Goal: Information Seeking & Learning: Check status

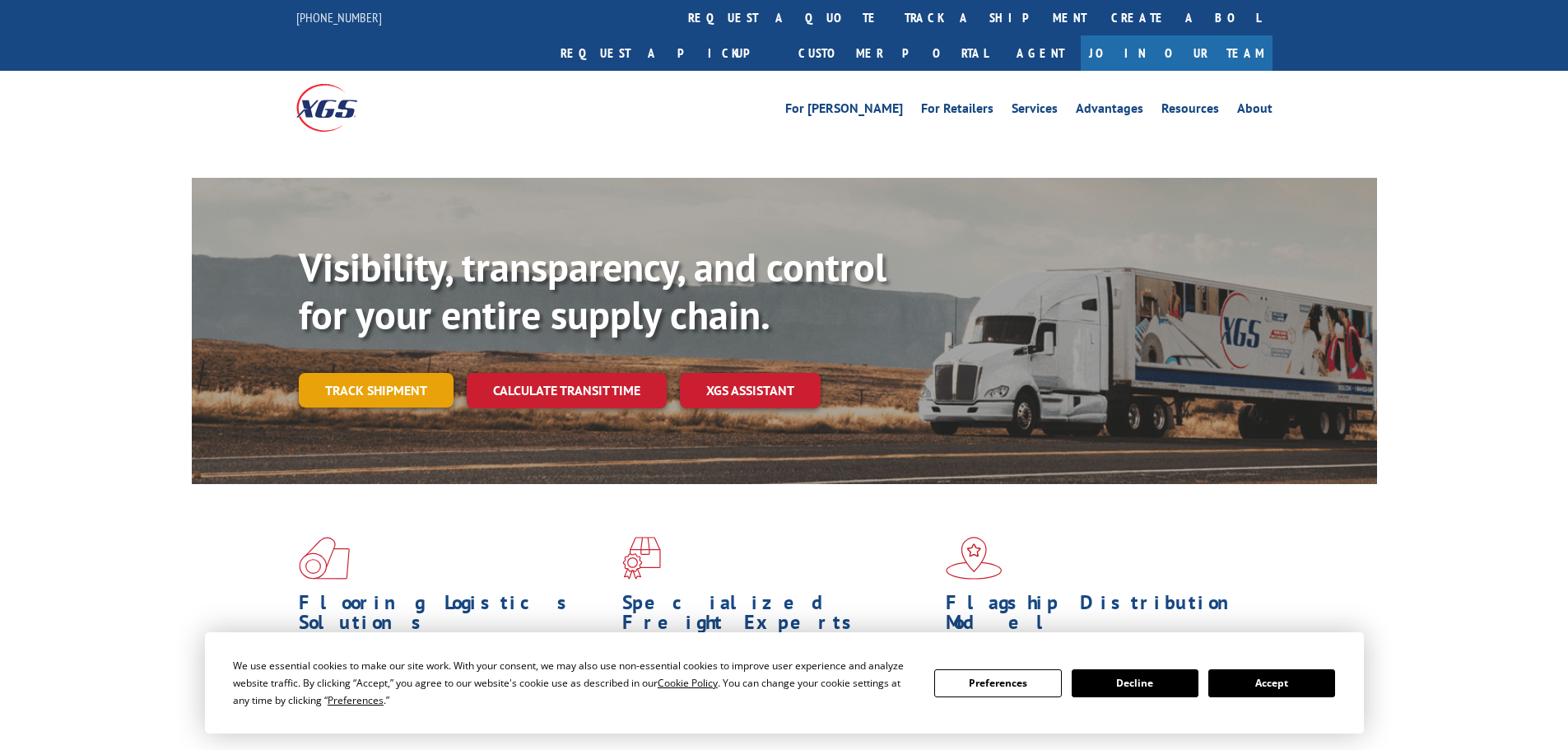
click at [375, 373] on link "Track shipment" at bounding box center [376, 390] width 155 height 35
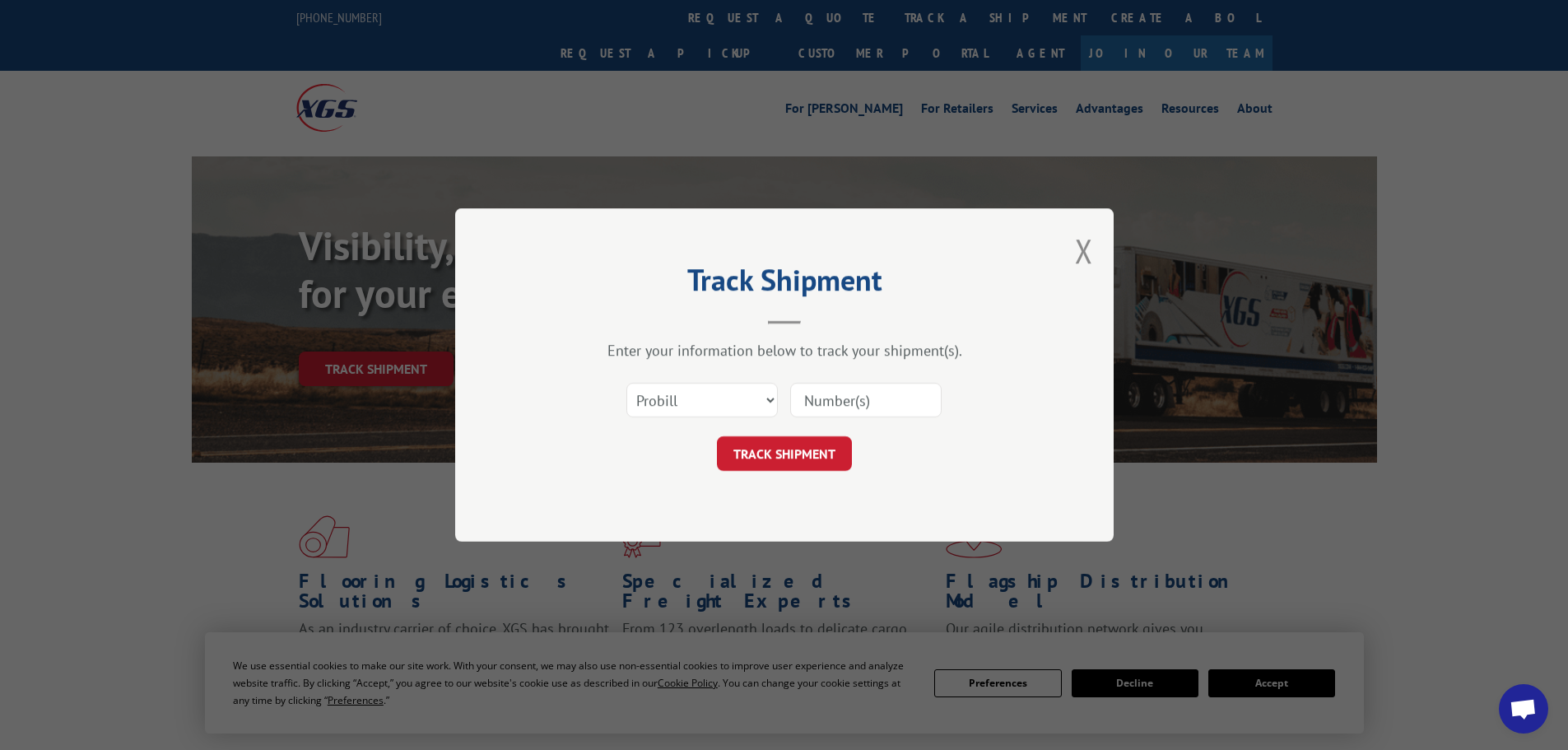
click at [769, 401] on select "Select category... Probill BOL PO" at bounding box center [703, 400] width 152 height 35
select select "po"
click at [627, 383] on select "Select category... Probill BOL PO" at bounding box center [703, 400] width 152 height 35
paste input "20503835"
type input "20503835"
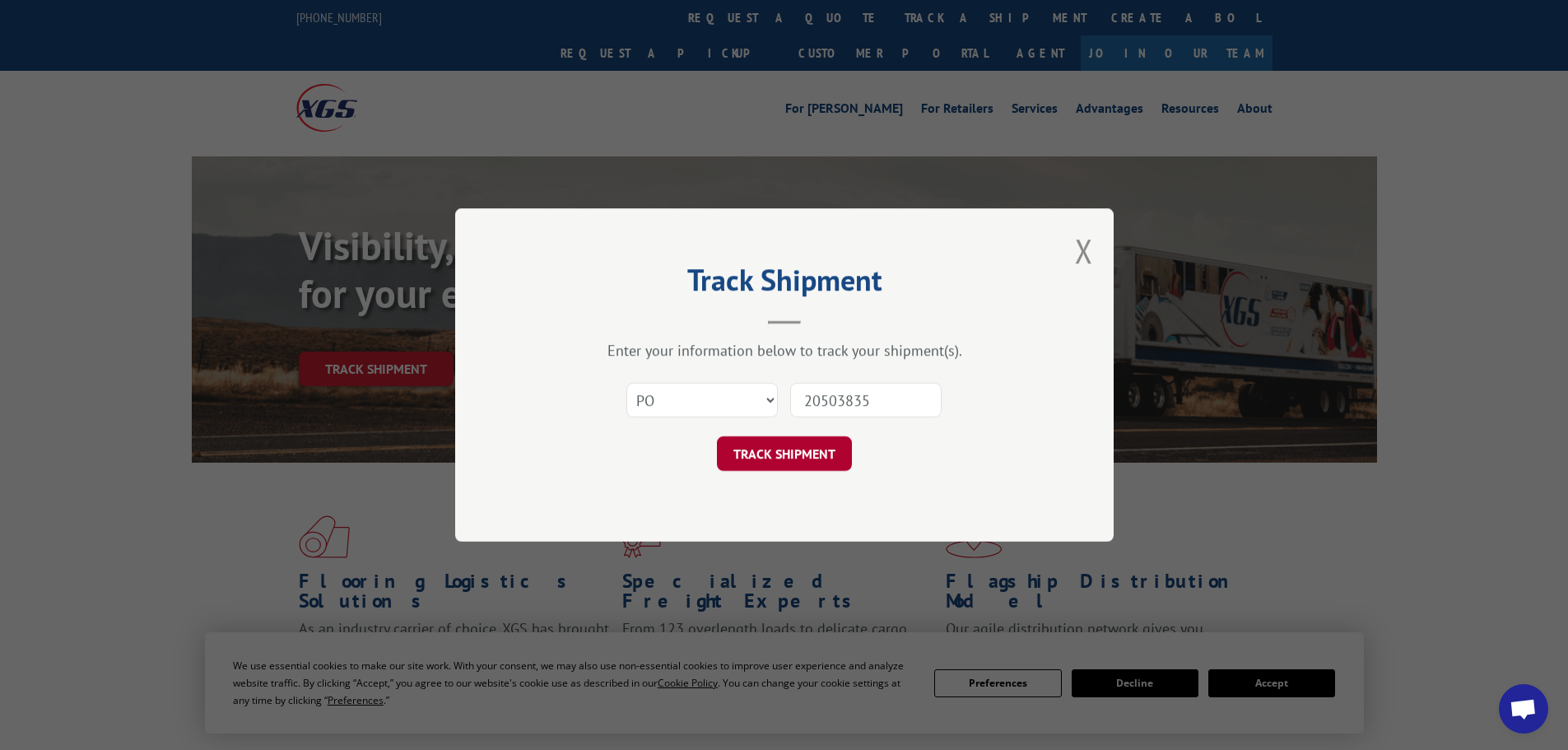
click at [779, 451] on button "TRACK SHIPMENT" at bounding box center [784, 453] width 135 height 35
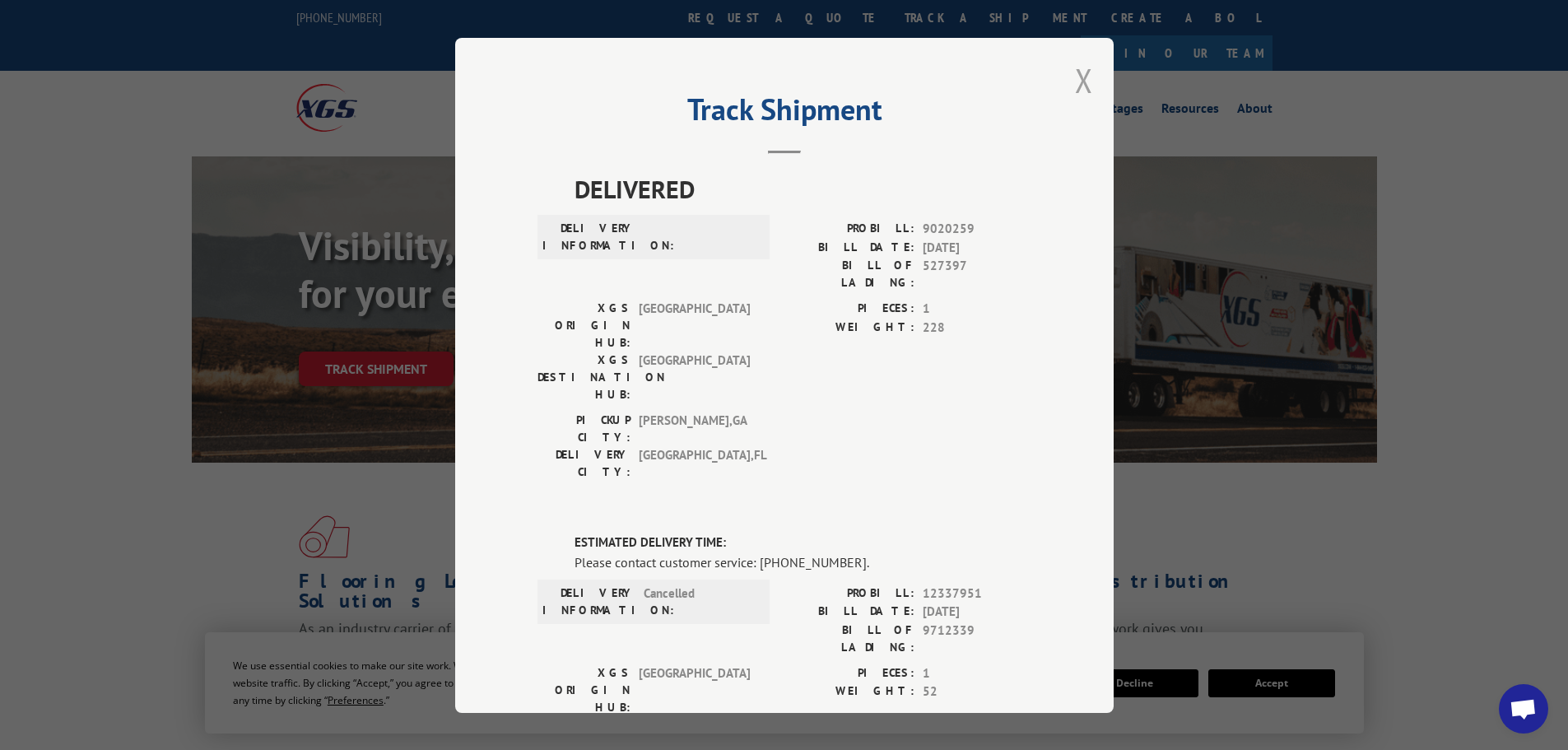
click at [1076, 86] on button "Close modal" at bounding box center [1084, 80] width 18 height 43
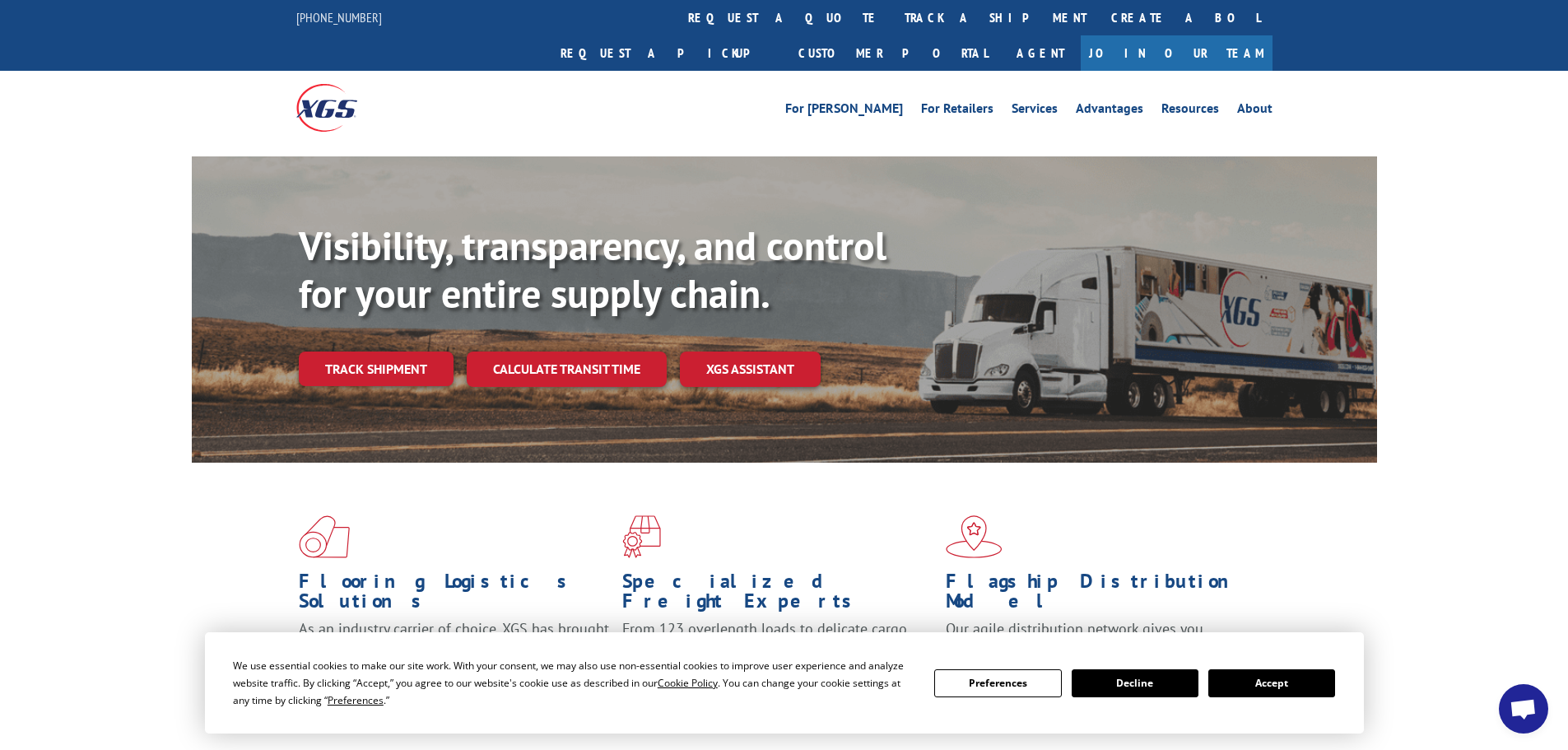
click at [1518, 706] on span "Open chat" at bounding box center [1524, 710] width 28 height 23
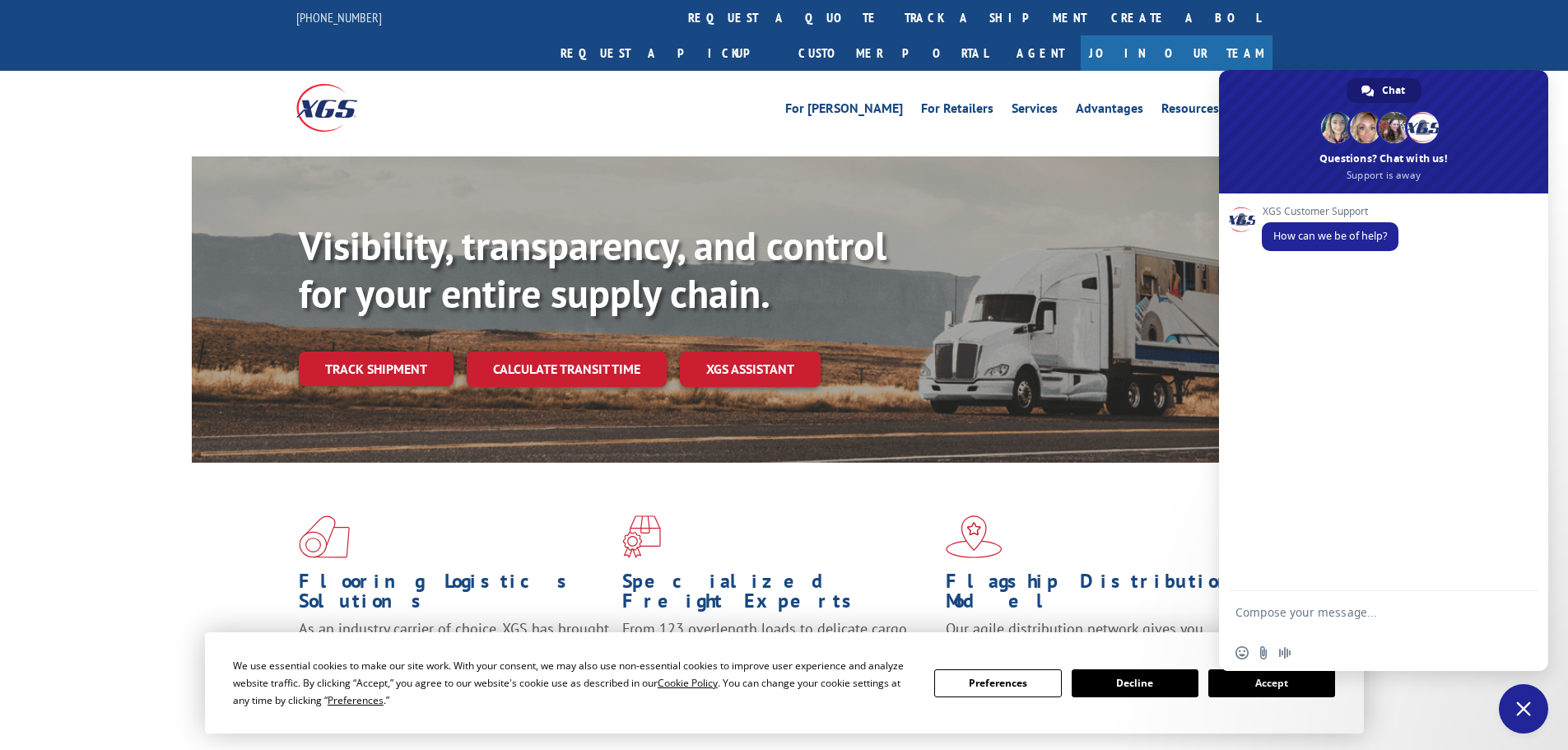
click at [1277, 606] on textarea "Compose your message..." at bounding box center [1366, 620] width 261 height 30
type textarea "HI, Checking on PO#20503835"
click at [1518, 612] on span "Send" at bounding box center [1520, 615] width 13 height 13
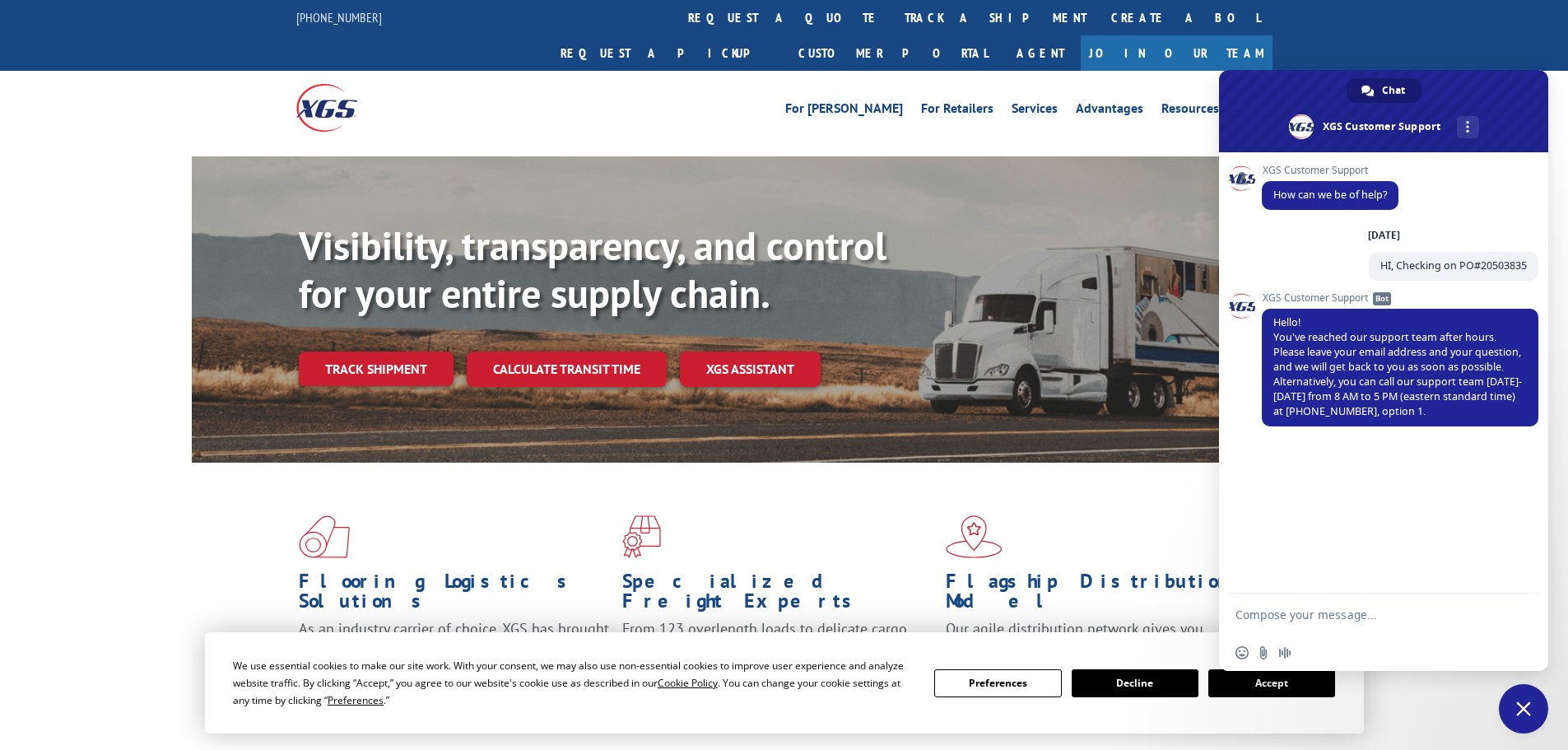
click at [688, 96] on div "For [PERSON_NAME] For Retailers Services Advantages Resources About For [PERSON…" at bounding box center [906, 108] width 733 height 25
click at [1529, 713] on span "Close chat" at bounding box center [1524, 709] width 15 height 15
